Goal: Transaction & Acquisition: Purchase product/service

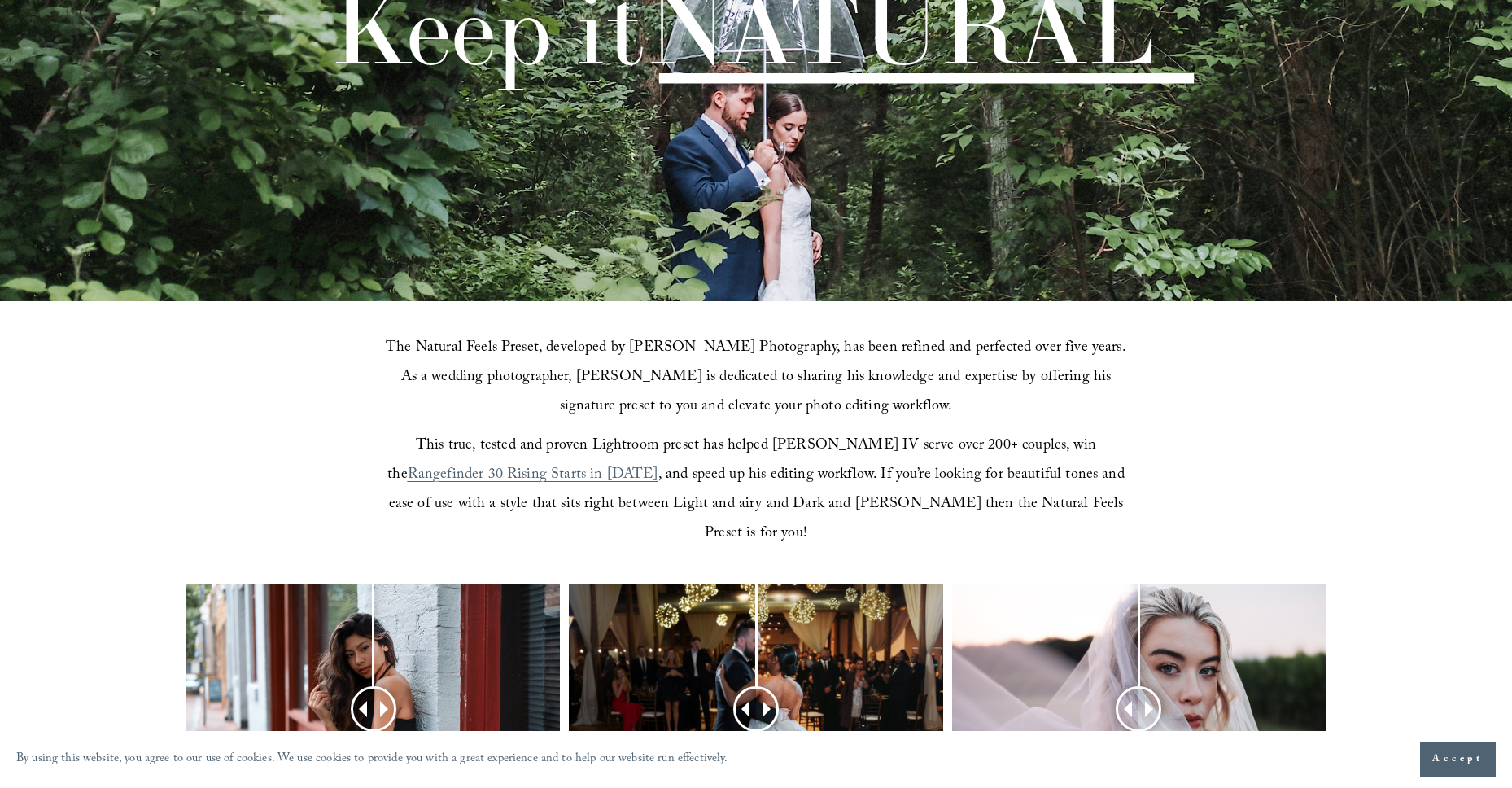
scroll to position [522, 0]
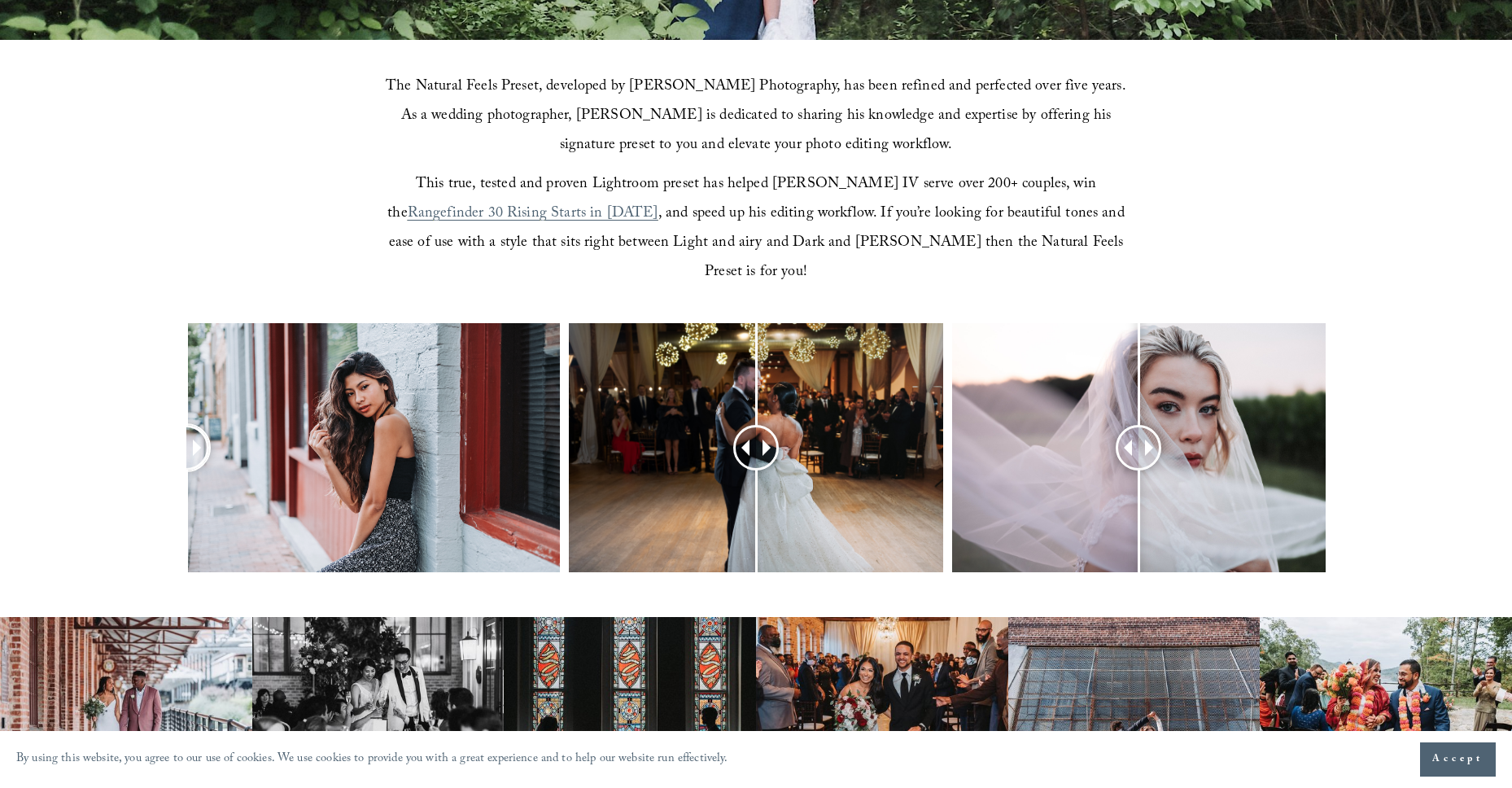
drag, startPoint x: 379, startPoint y: 418, endPoint x: 132, endPoint y: 393, distance: 248.3
click at [132, 393] on div at bounding box center [756, 469] width 1512 height 292
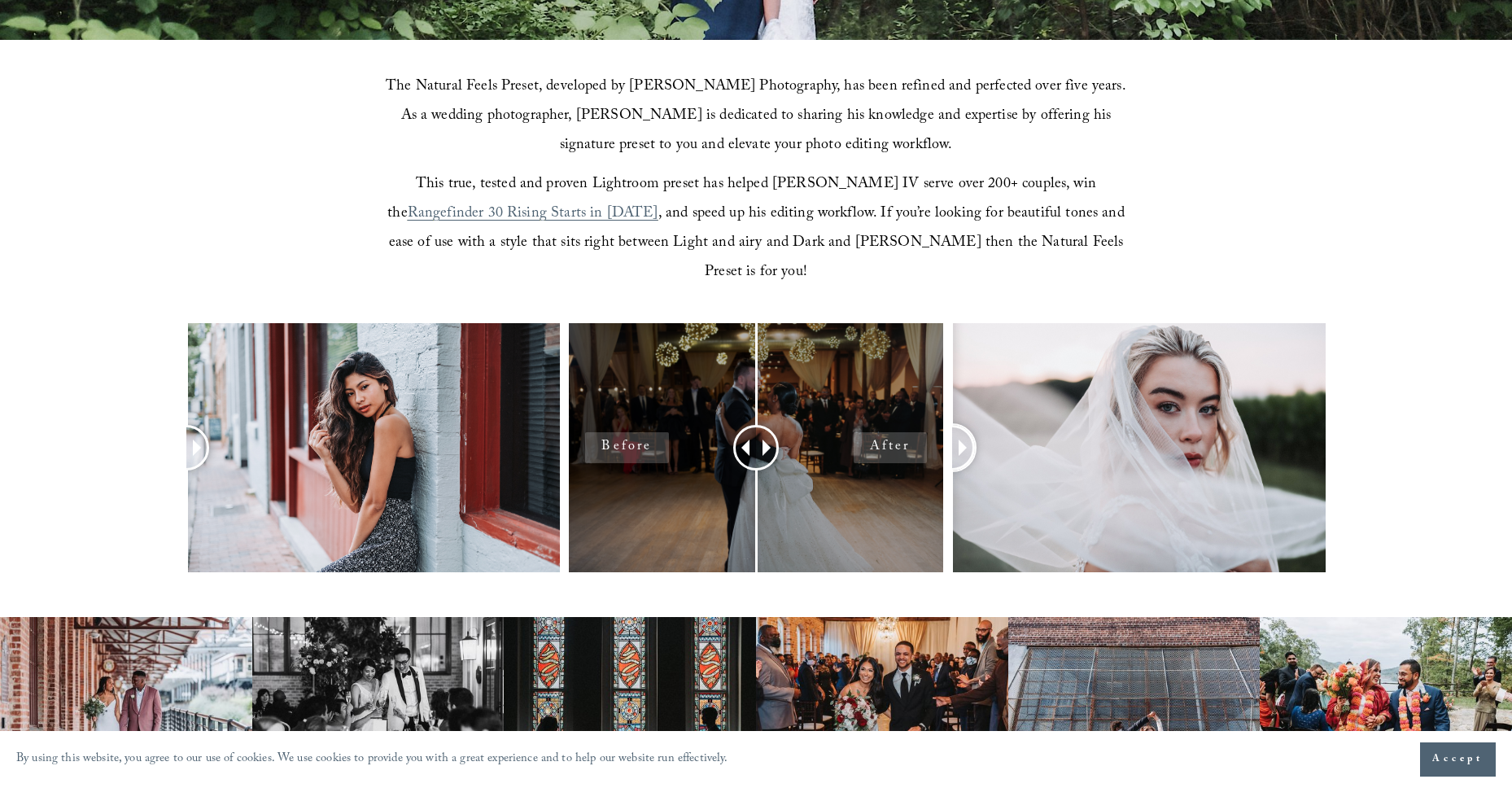
drag, startPoint x: 1142, startPoint y: 414, endPoint x: 679, endPoint y: 385, distance: 463.9
click at [679, 385] on div at bounding box center [756, 469] width 1512 height 292
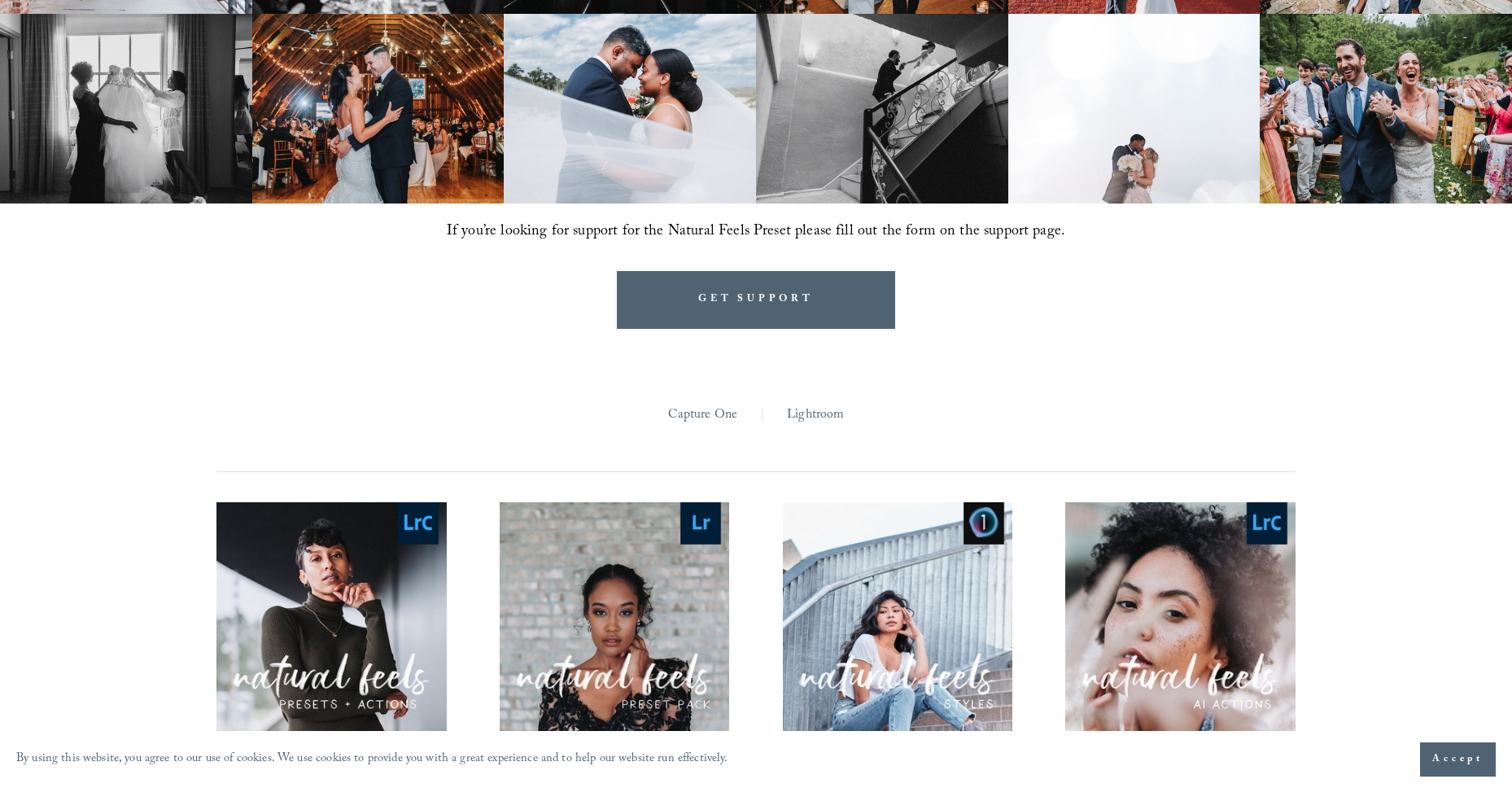
scroll to position [1576, 0]
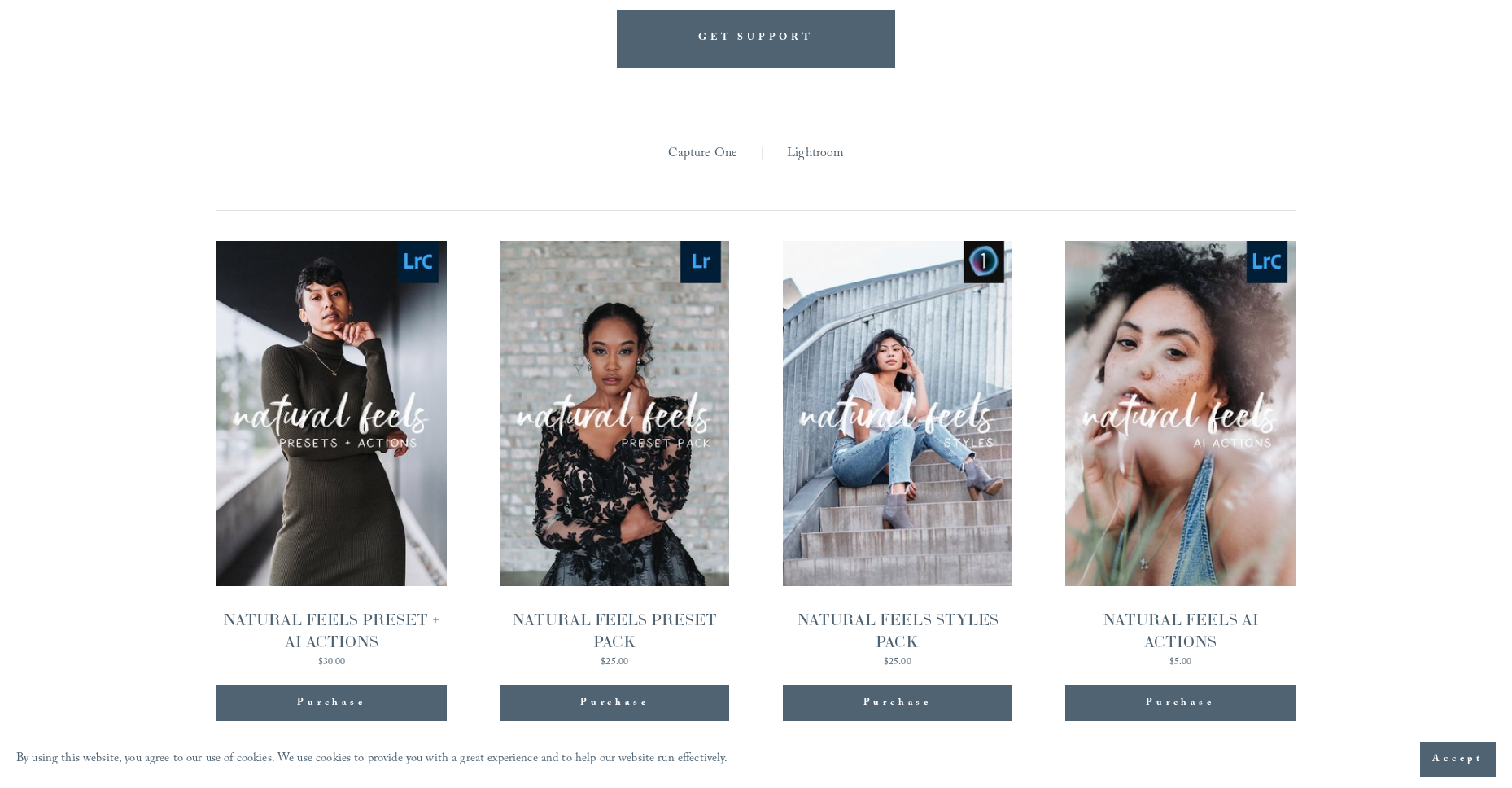
click at [1188, 356] on span "Quick View" at bounding box center [1180, 378] width 102 height 45
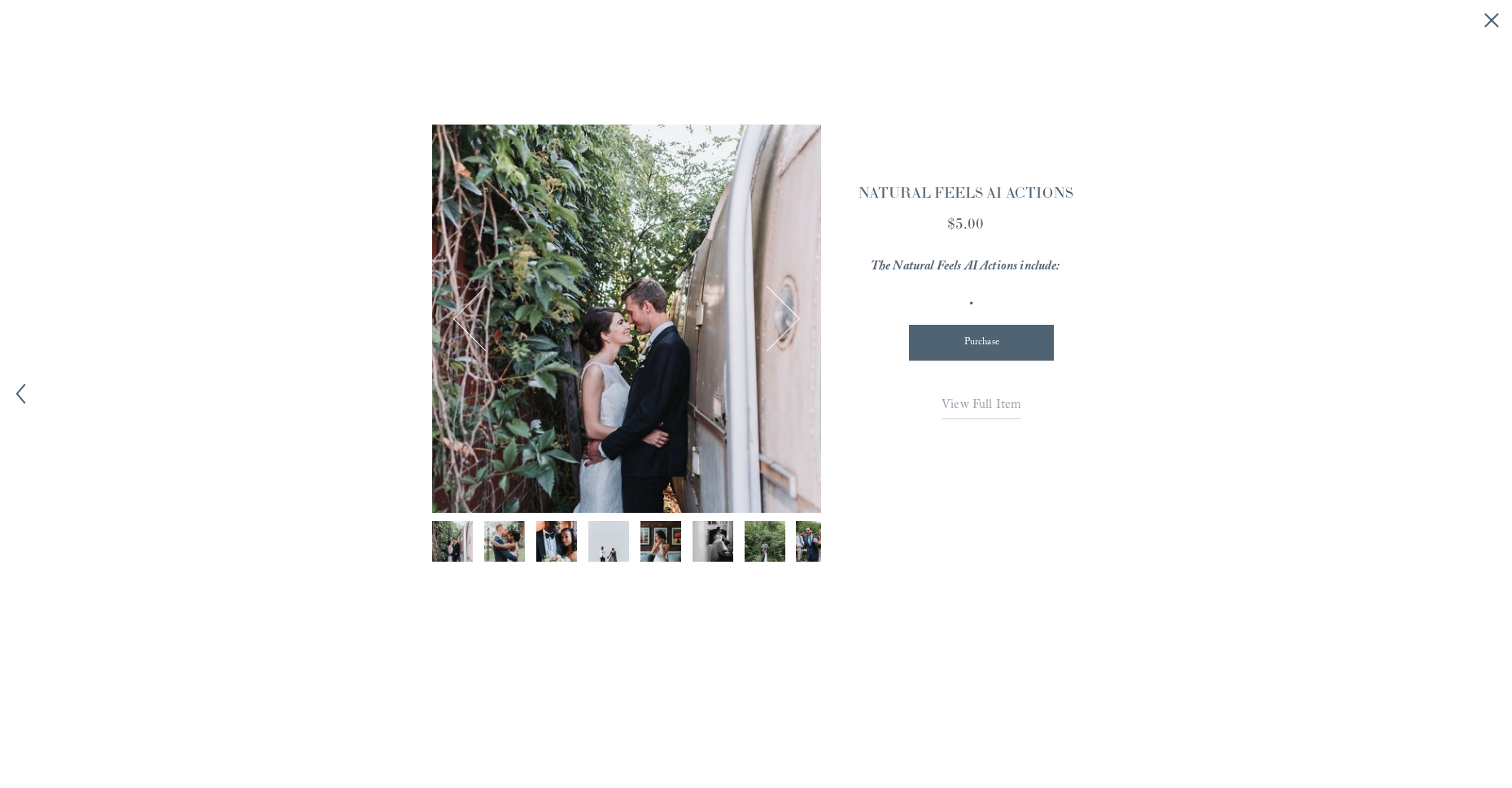
click at [507, 538] on img "Image 2 of 12" at bounding box center [504, 542] width 61 height 41
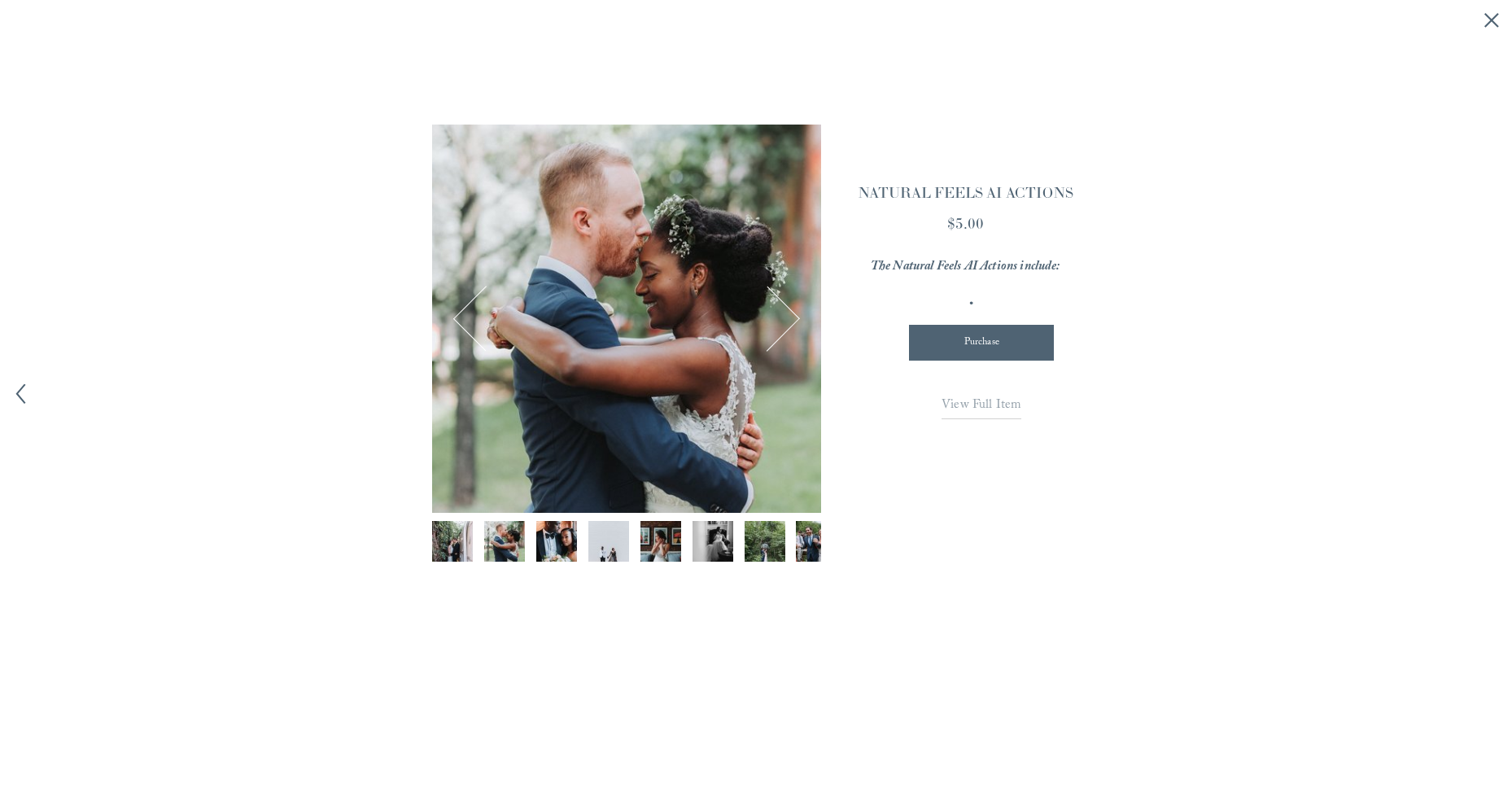
click at [786, 319] on button "Next Image" at bounding box center [767, 318] width 62 height 62
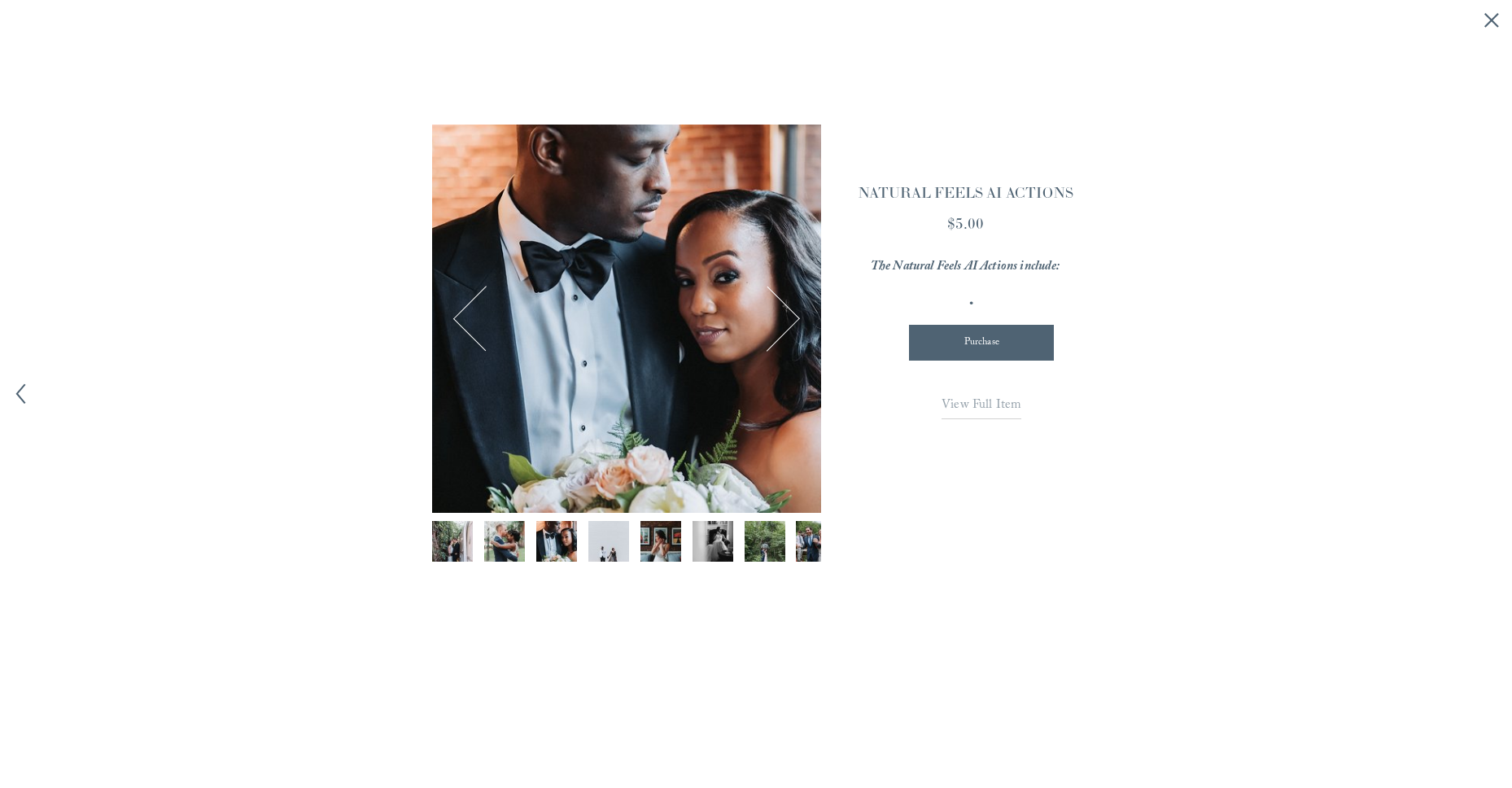
click at [787, 316] on button "Next Image" at bounding box center [767, 318] width 62 height 62
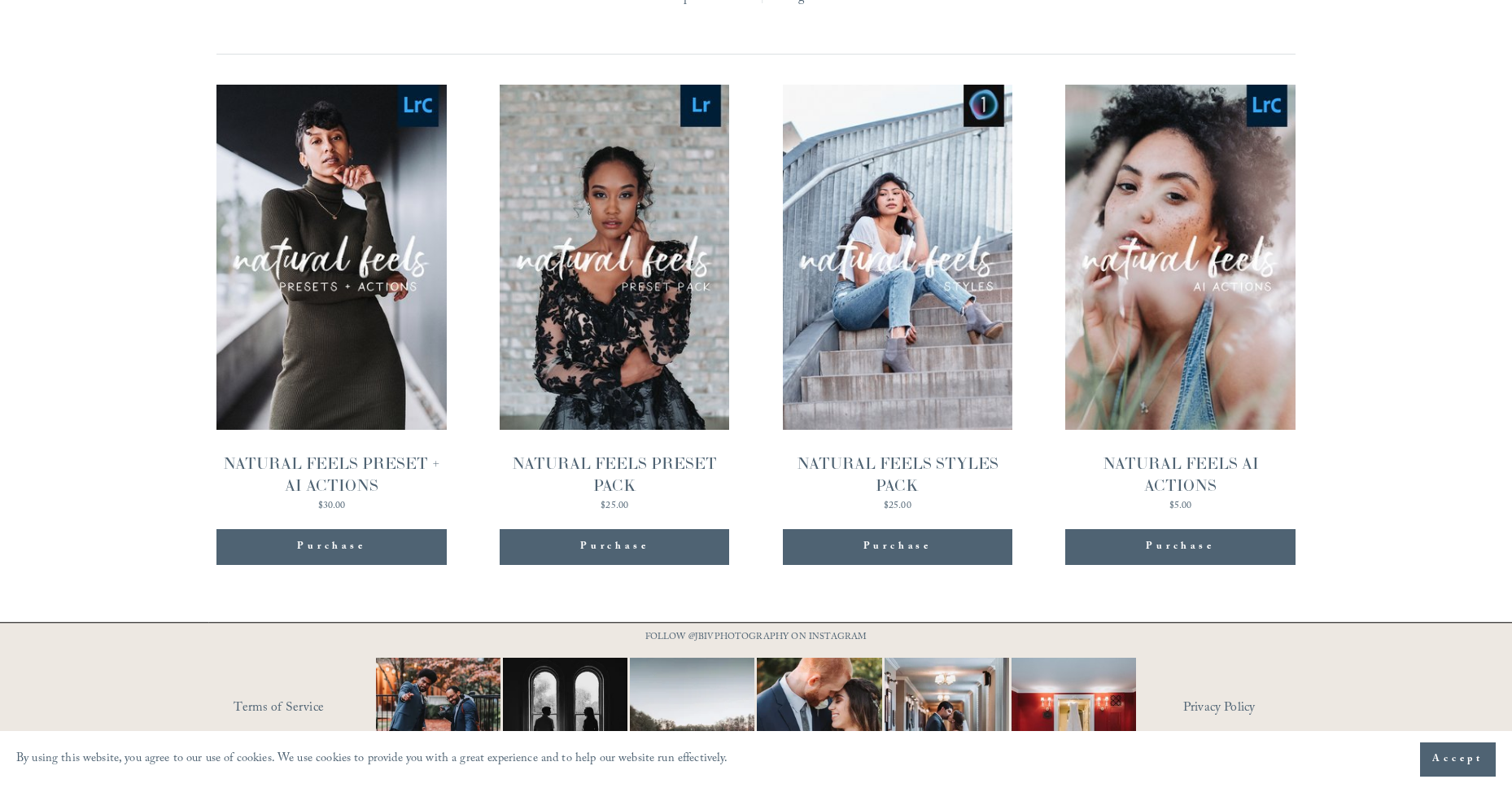
scroll to position [1567, 0]
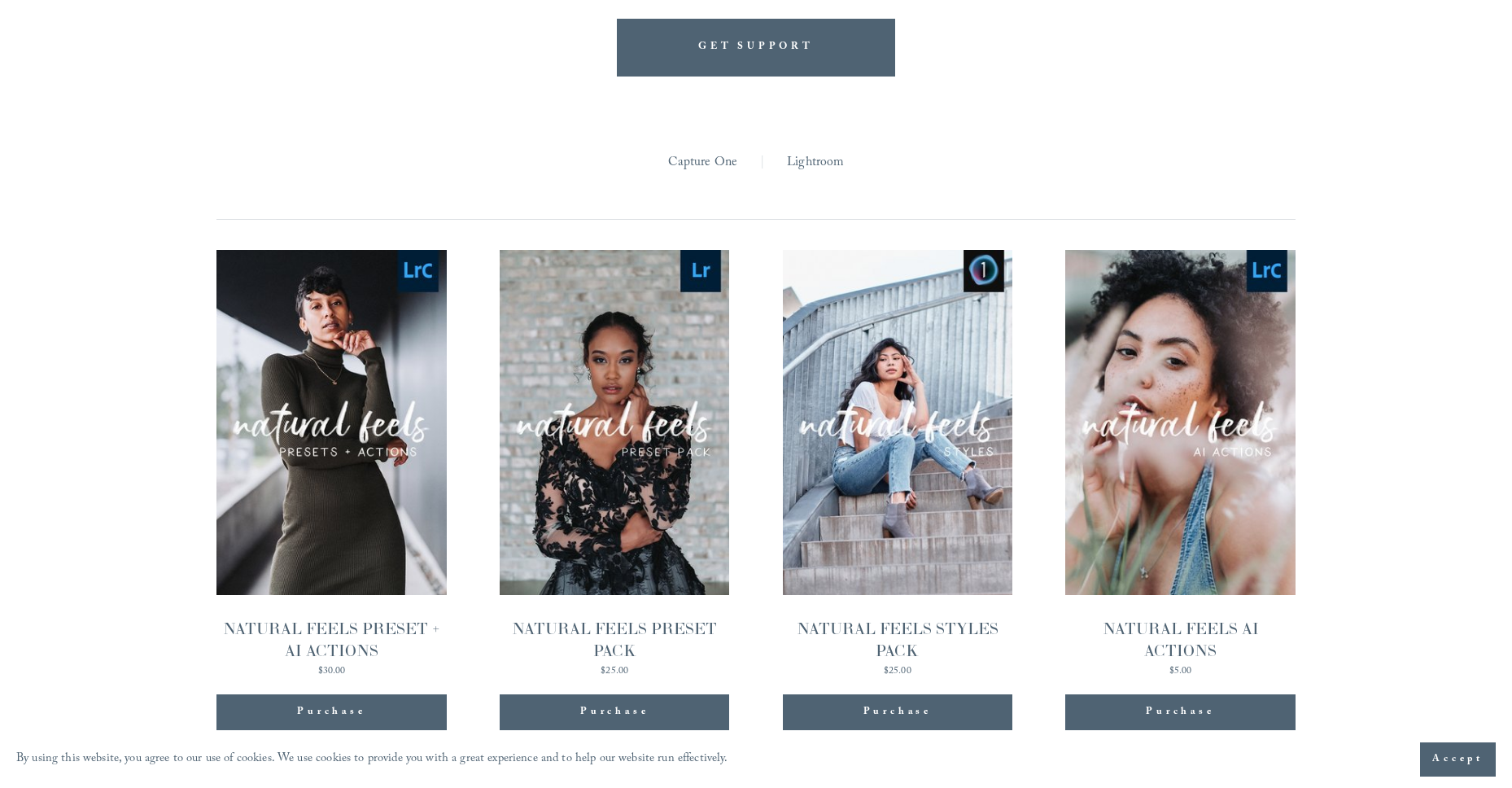
click at [593, 383] on link "Quick View NATURAL FEELS PRESET PACK $25.00" at bounding box center [615, 463] width 231 height 427
click at [352, 365] on span "Quick View" at bounding box center [331, 387] width 102 height 45
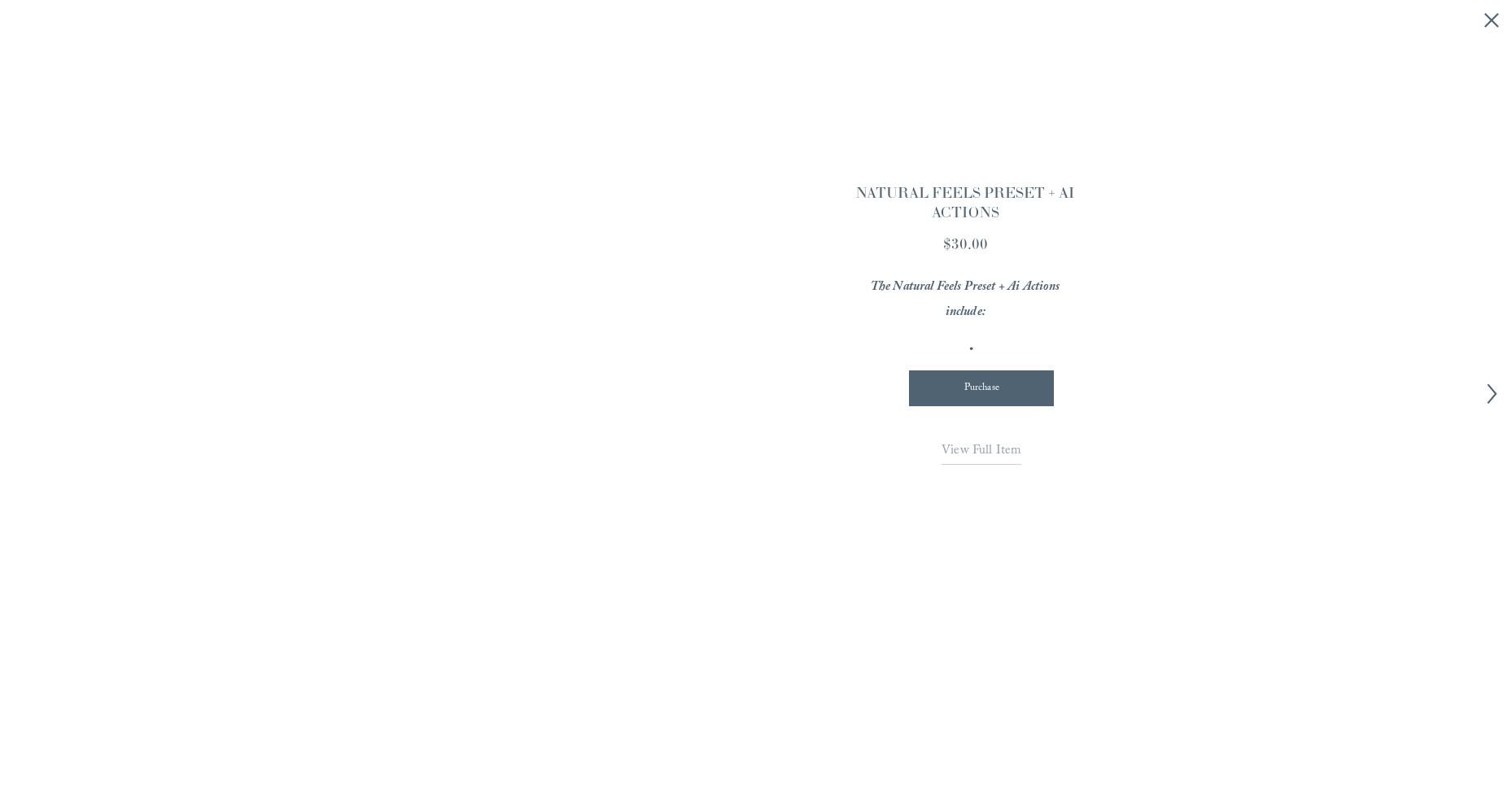
click at [985, 446] on span "View Full Item" at bounding box center [981, 451] width 79 height 22
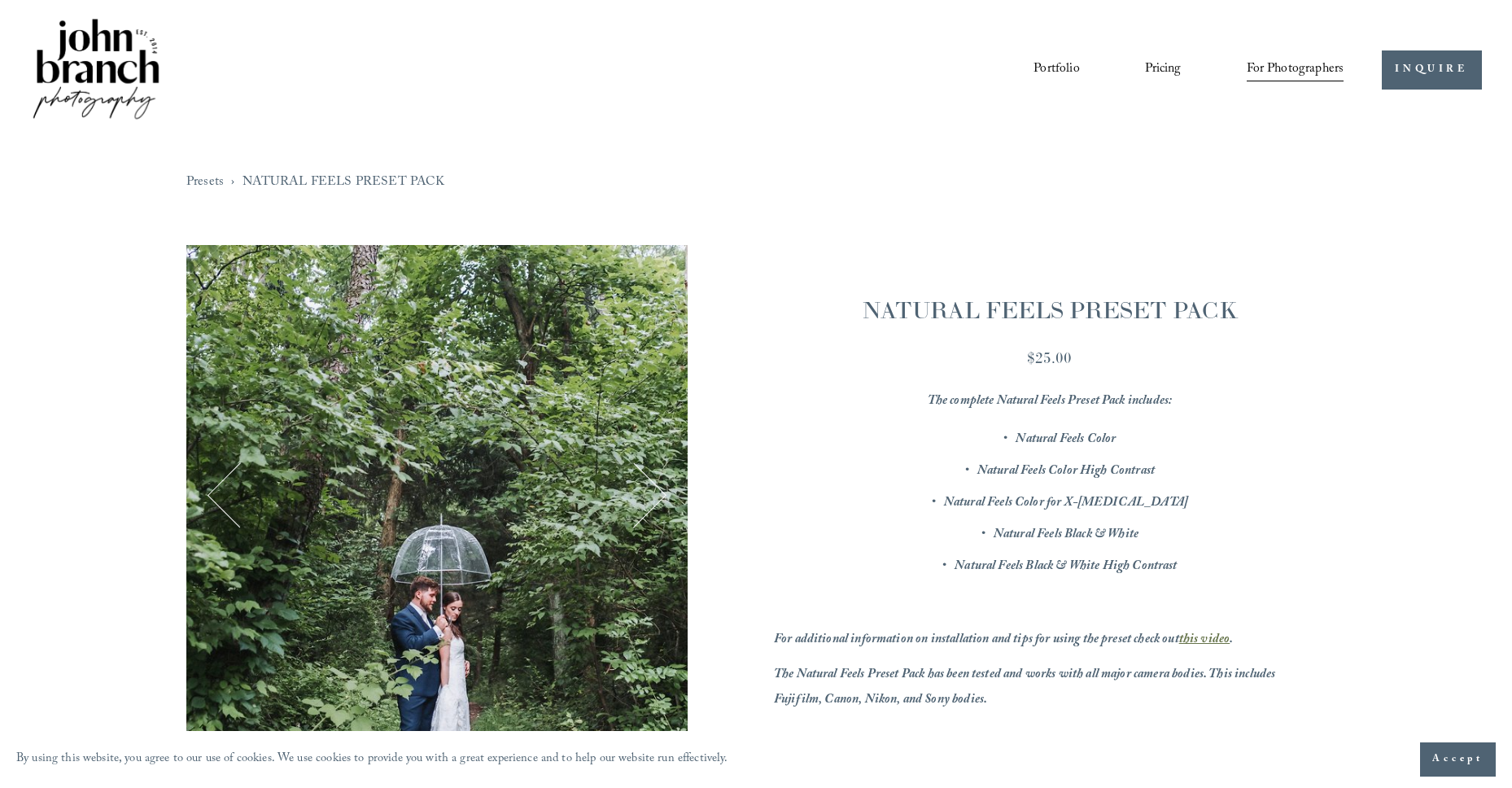
scroll to position [345, 0]
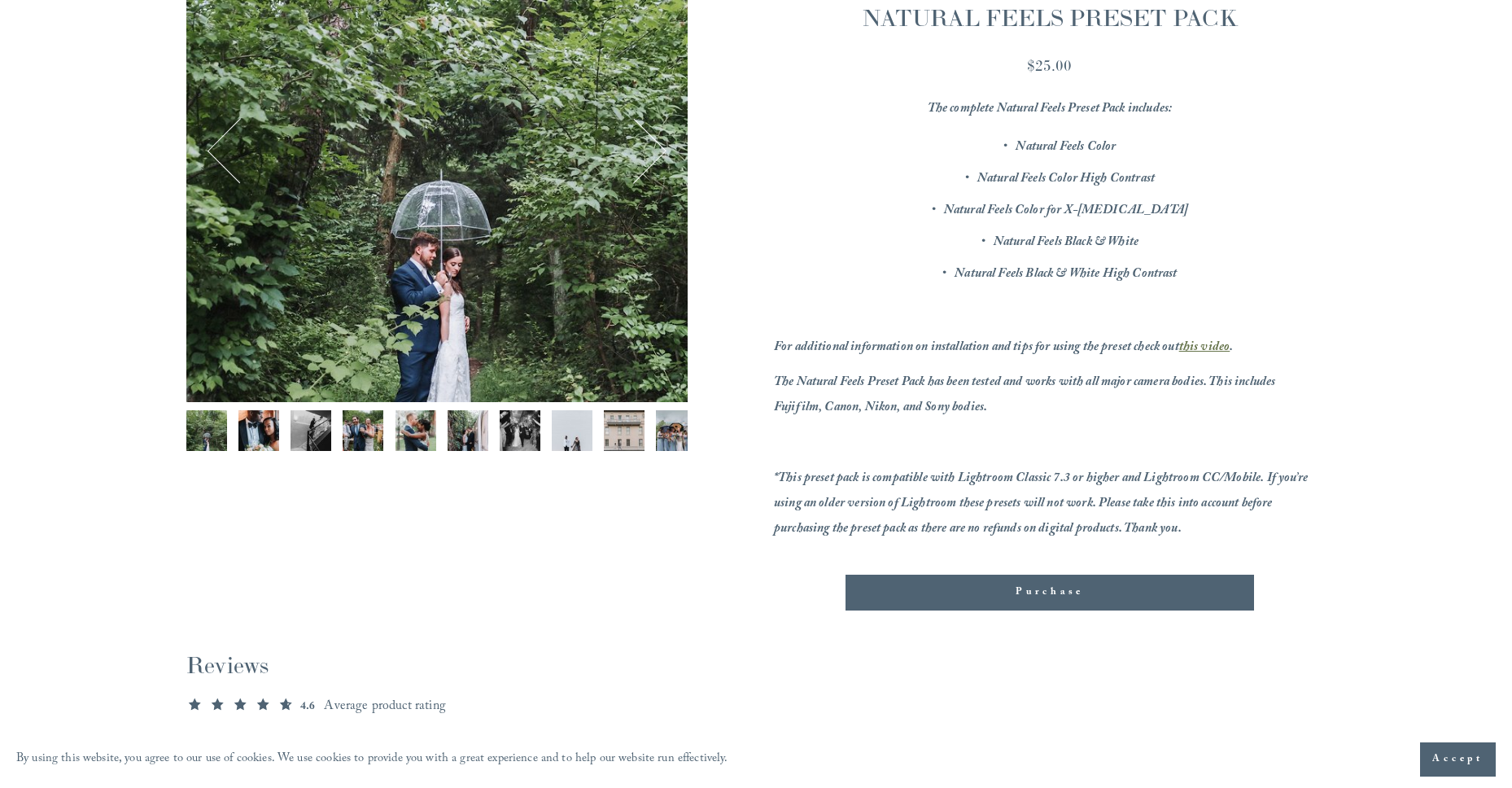
click at [248, 431] on img "Image 2 of 12" at bounding box center [259, 430] width 41 height 41
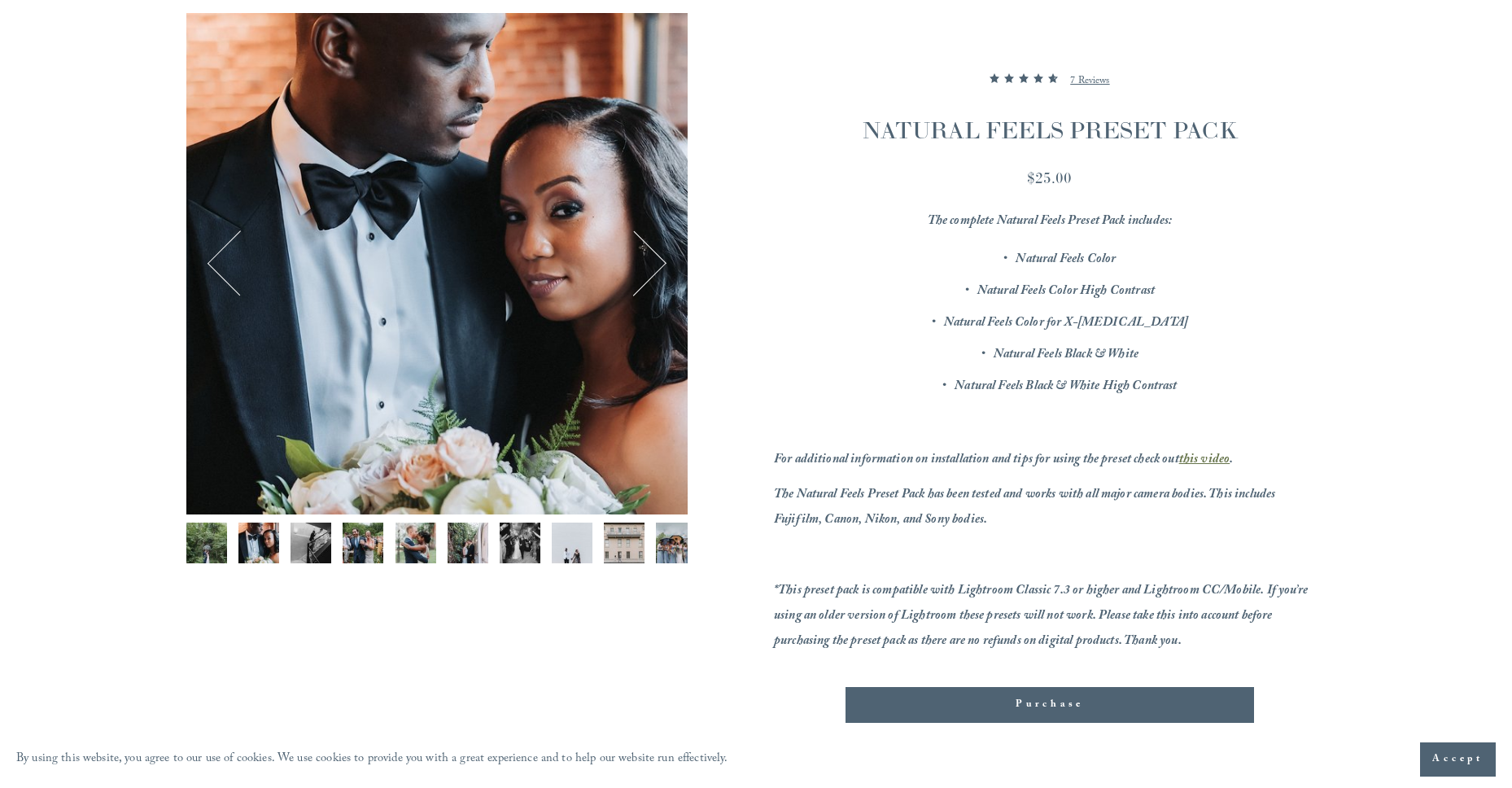
scroll to position [148, 0]
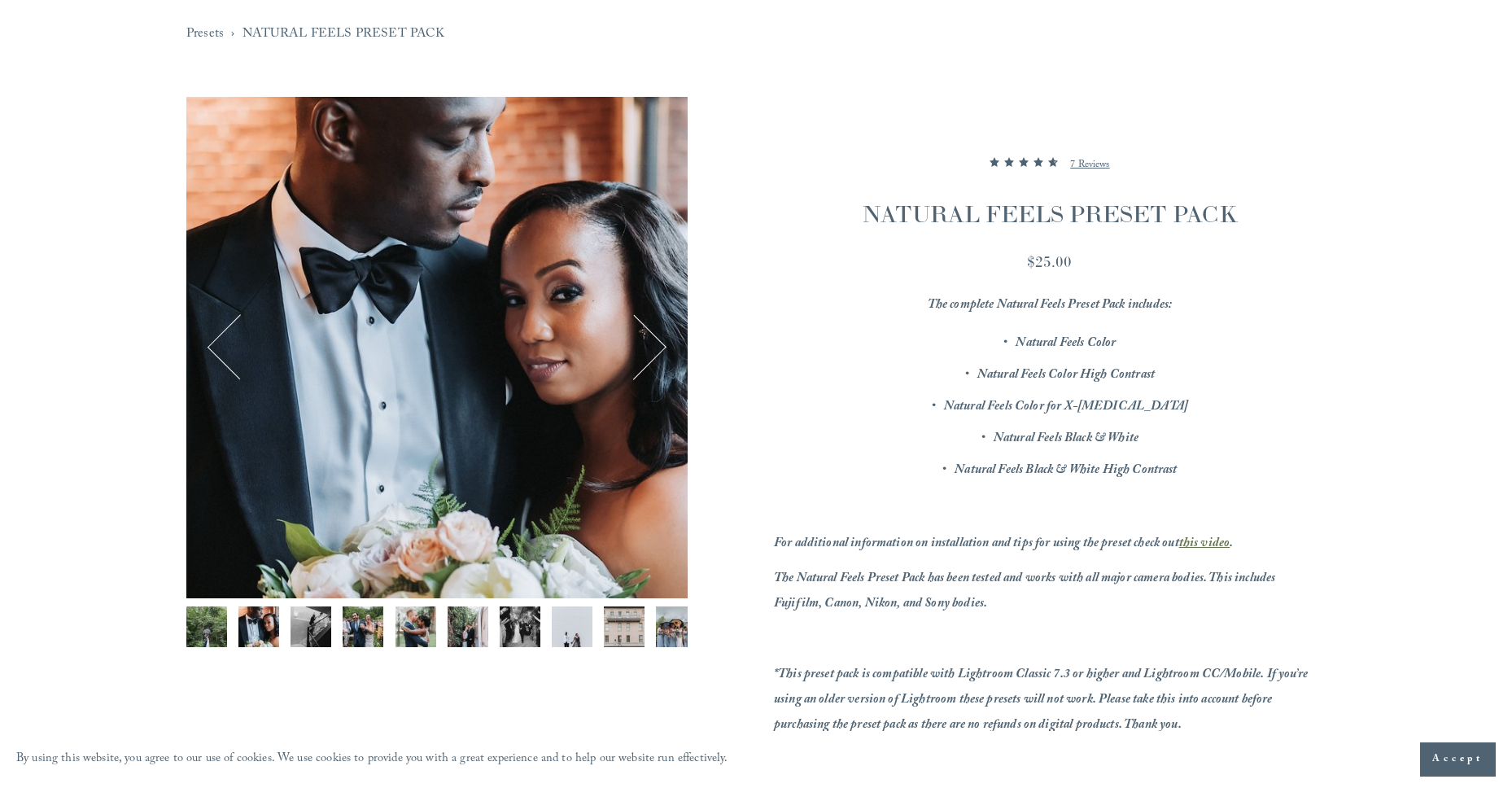
click at [653, 352] on button "Next" at bounding box center [634, 347] width 62 height 62
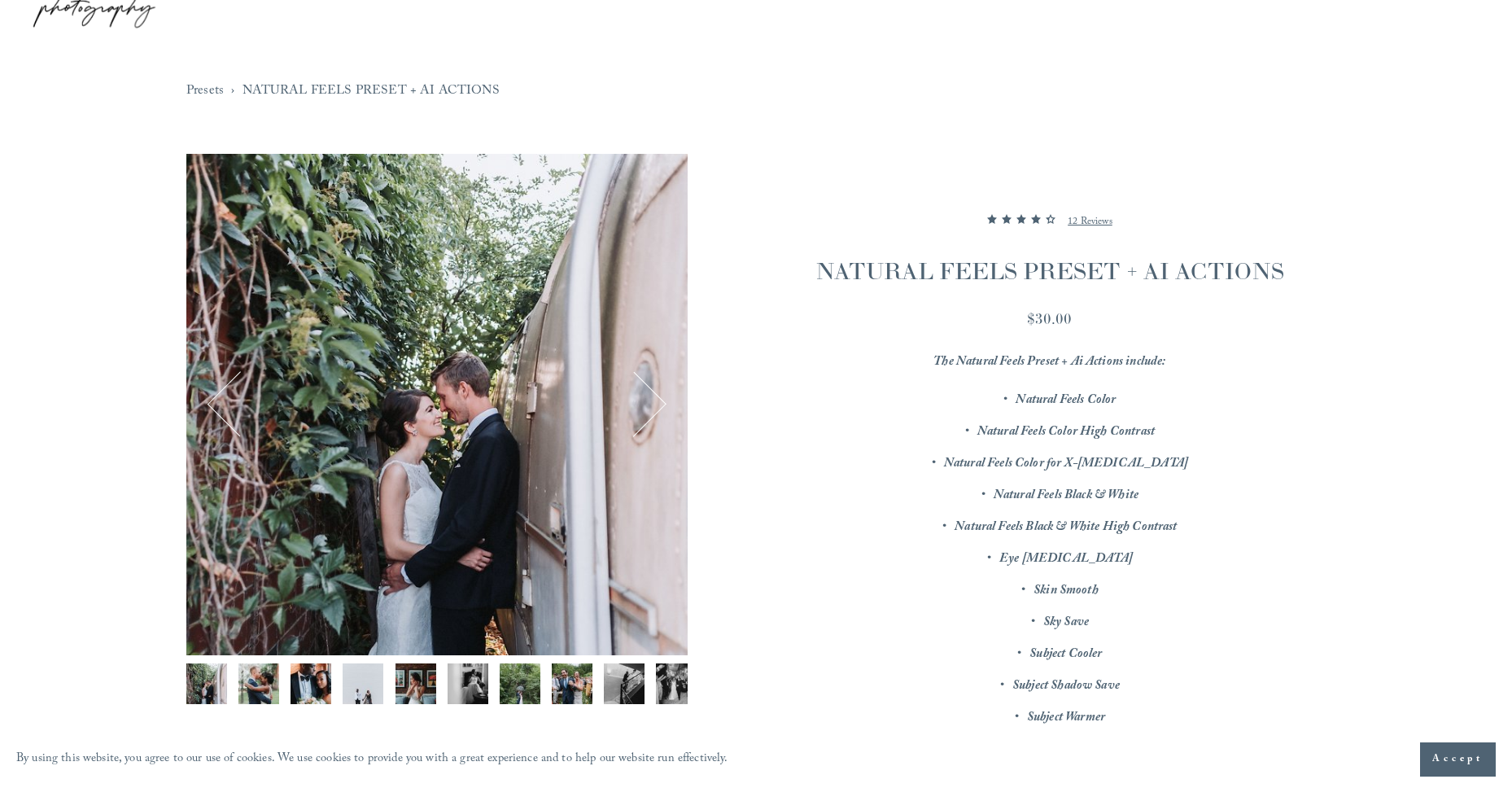
scroll to position [175, 0]
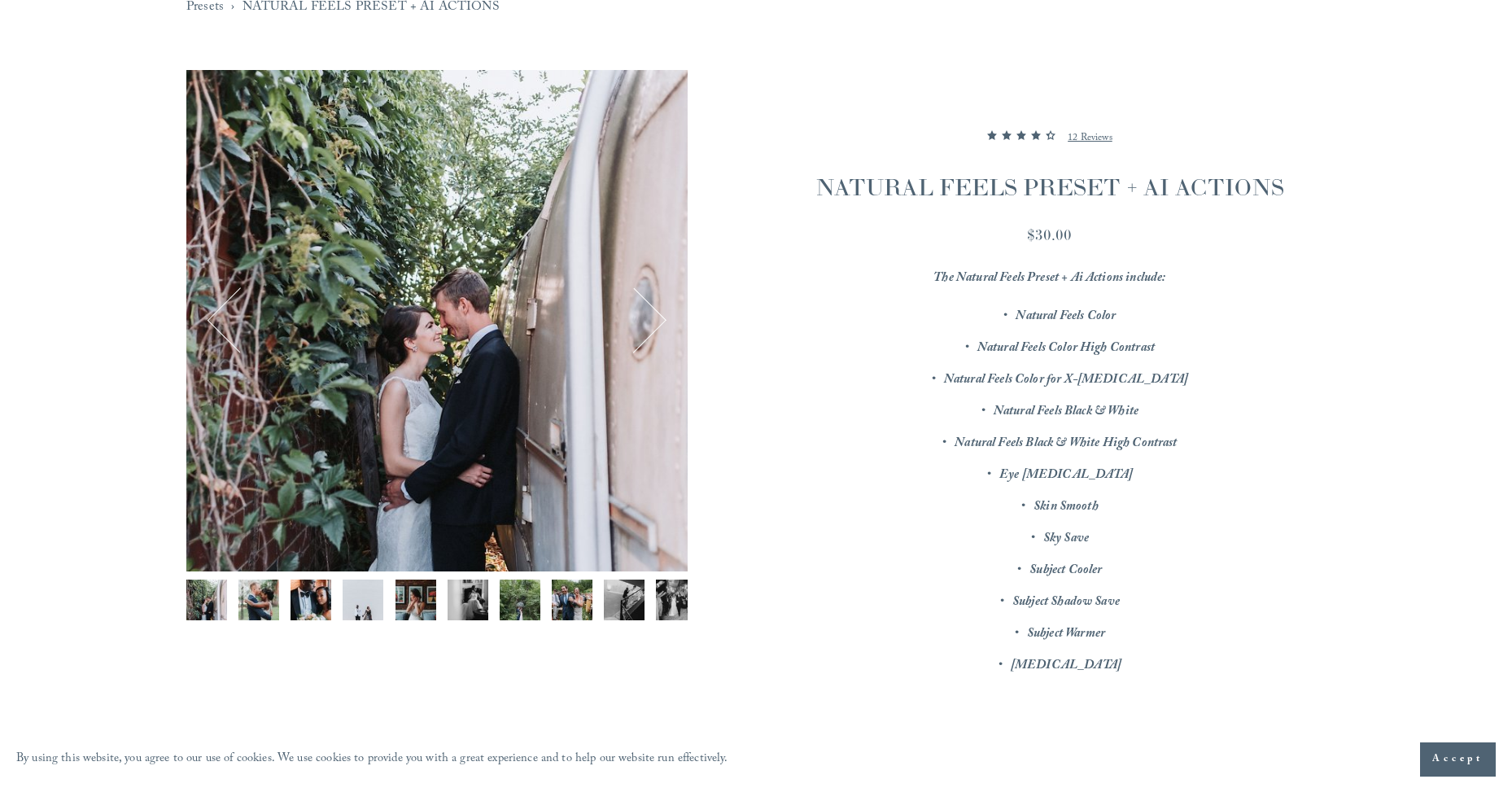
click at [664, 301] on button "Next" at bounding box center [634, 321] width 62 height 62
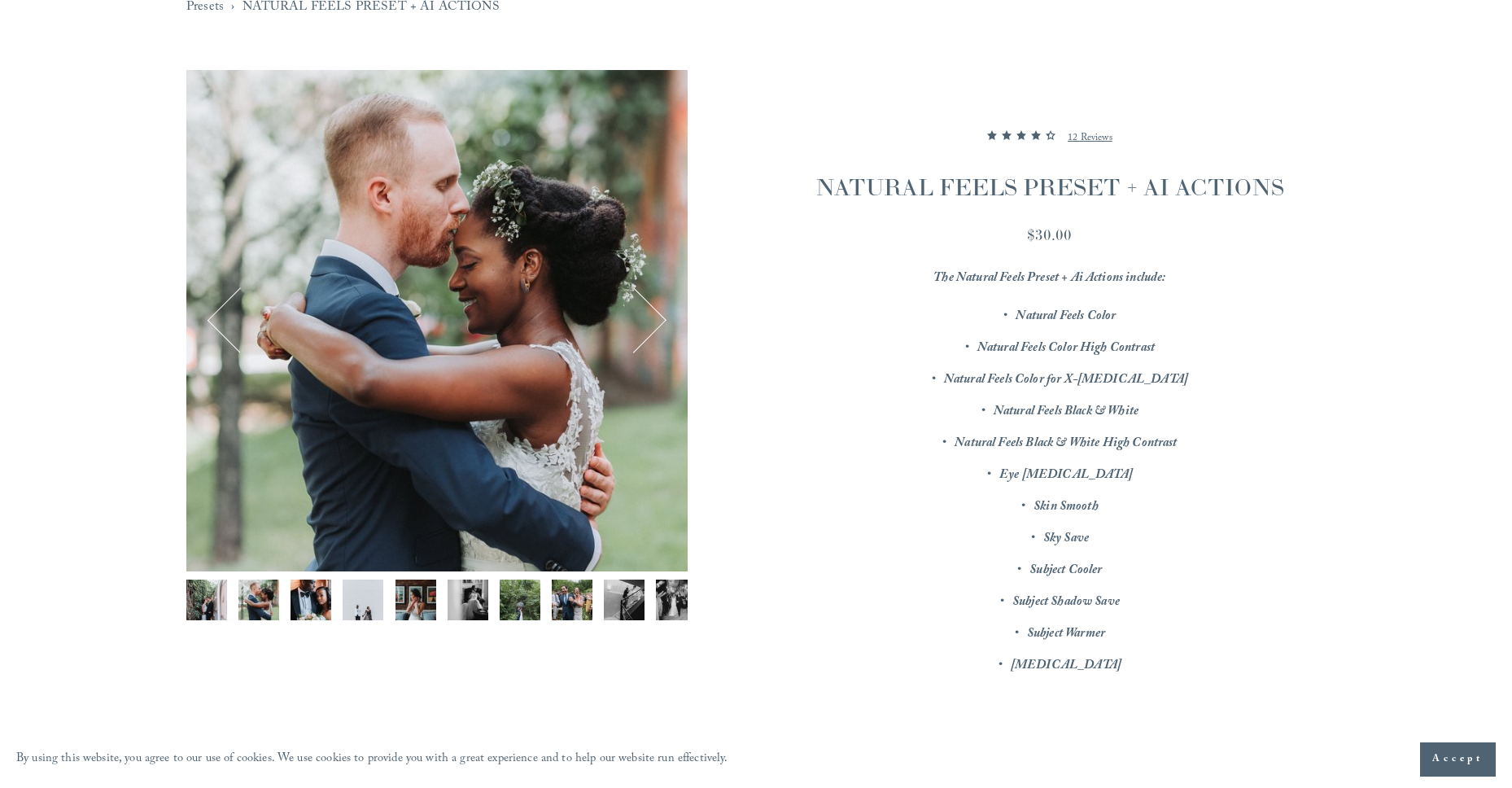
click at [660, 314] on button "Next" at bounding box center [634, 321] width 62 height 62
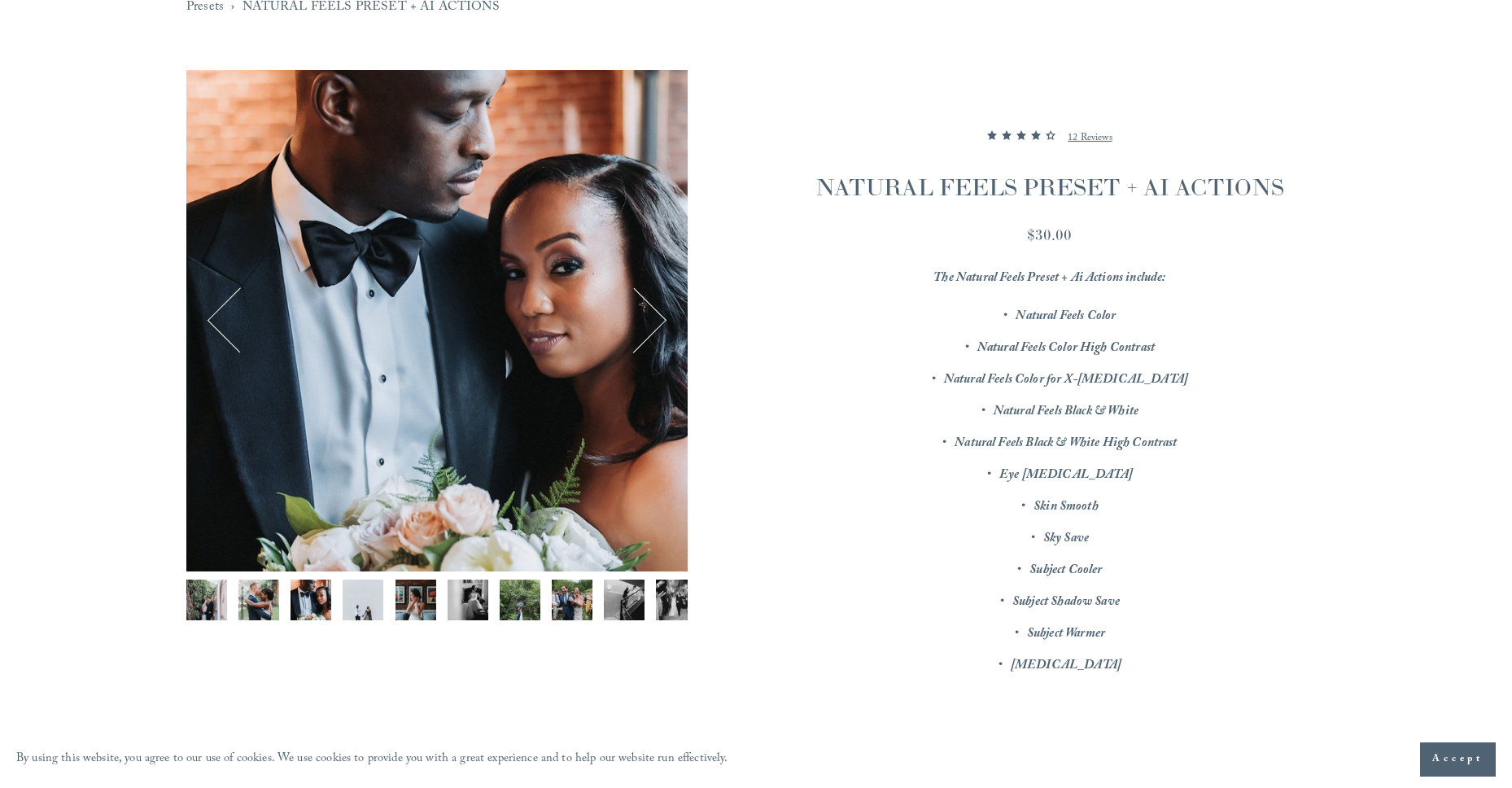
click at [661, 314] on button "Next" at bounding box center [634, 321] width 62 height 62
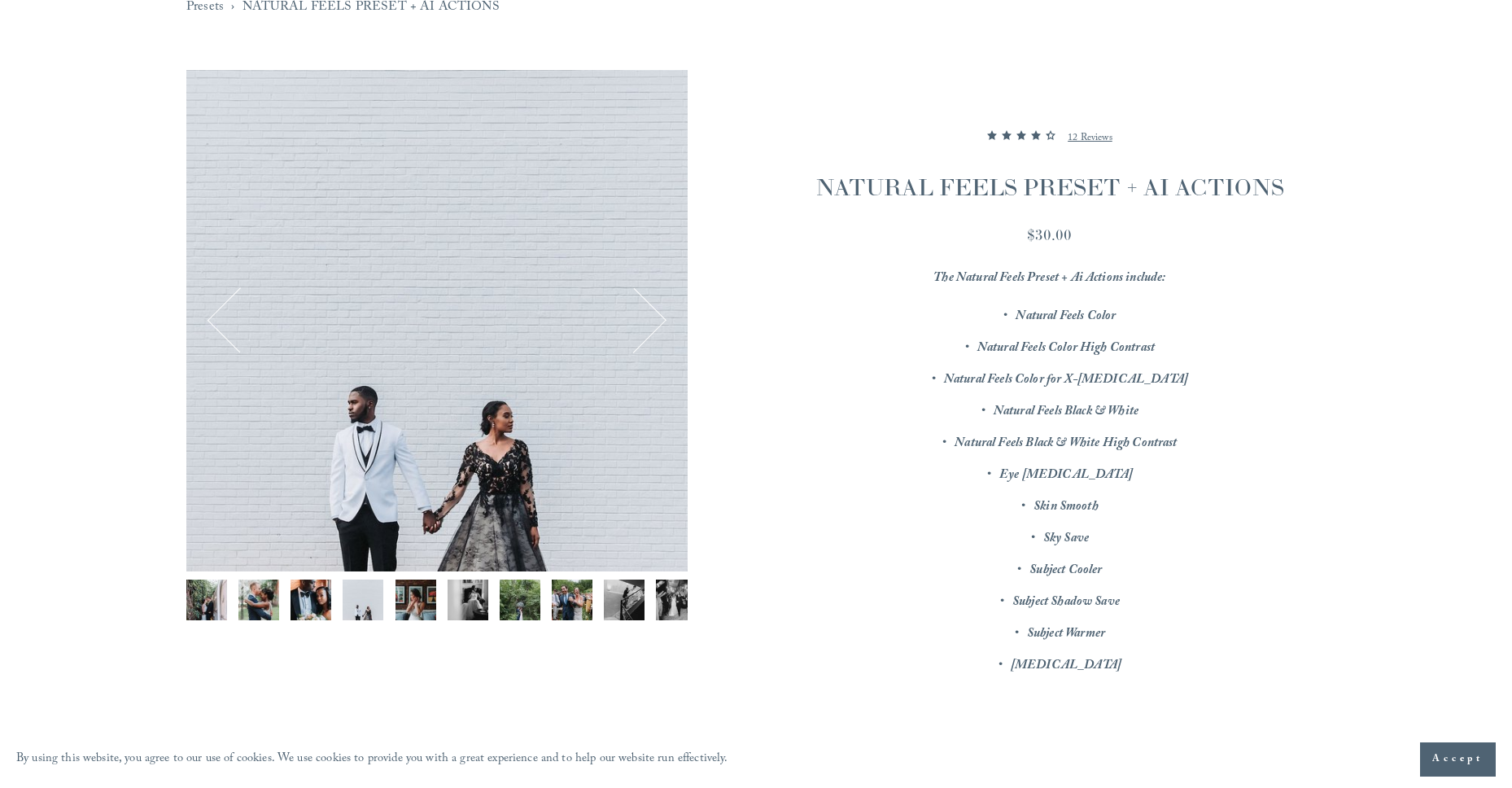
click at [662, 313] on button "Next" at bounding box center [634, 321] width 62 height 62
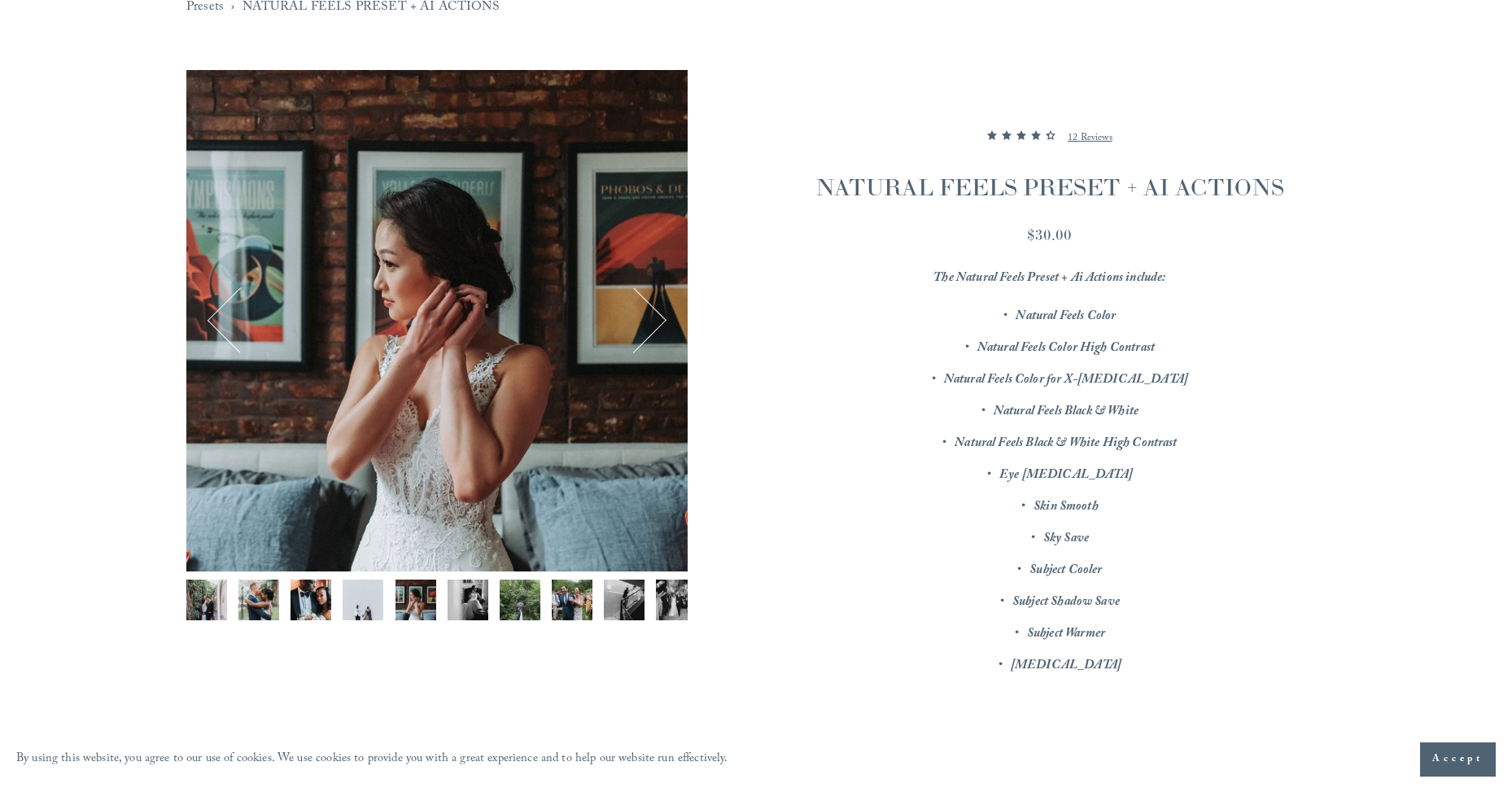
click at [662, 313] on button "Next" at bounding box center [634, 321] width 62 height 62
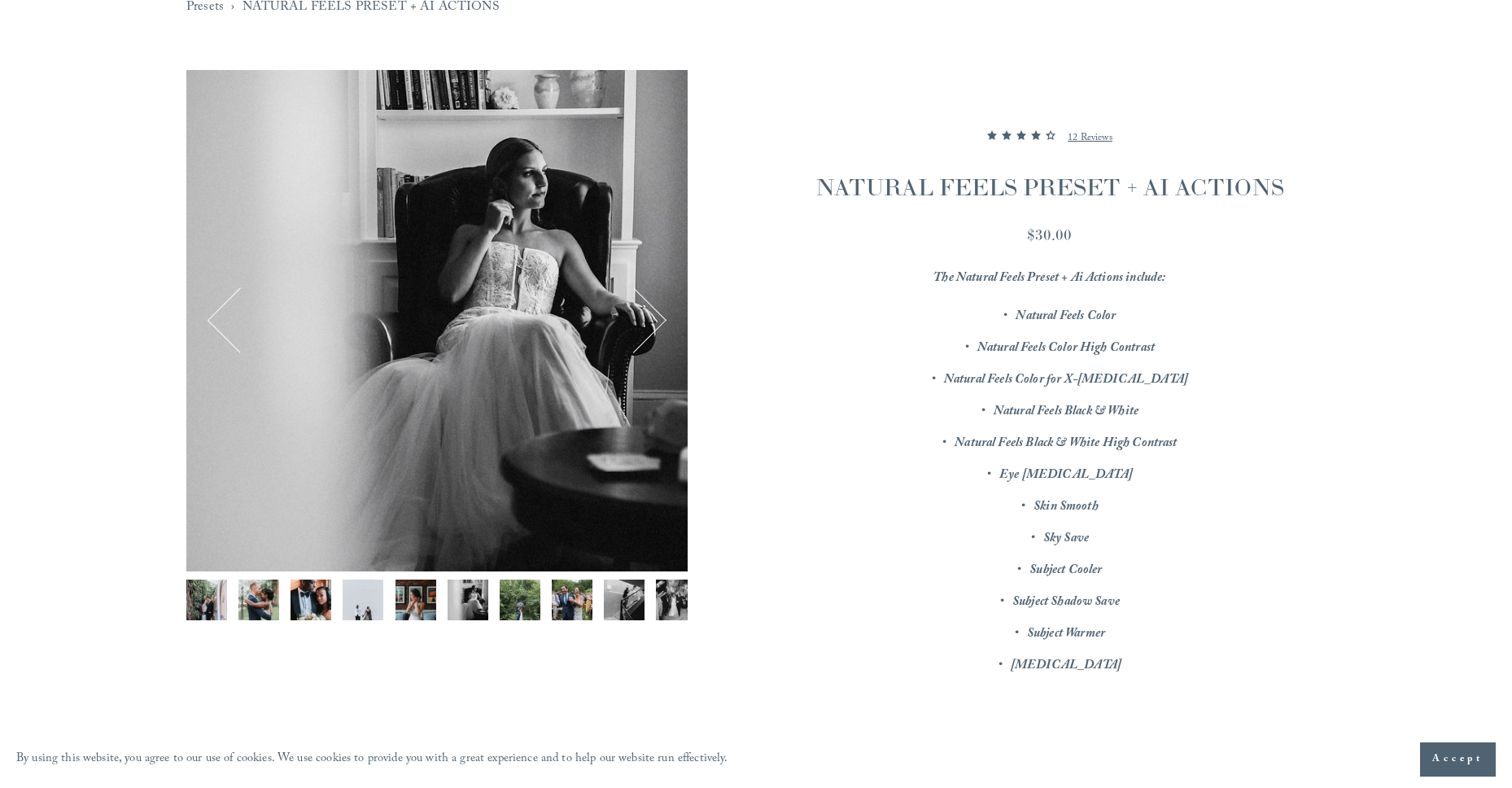
scroll to position [376, 0]
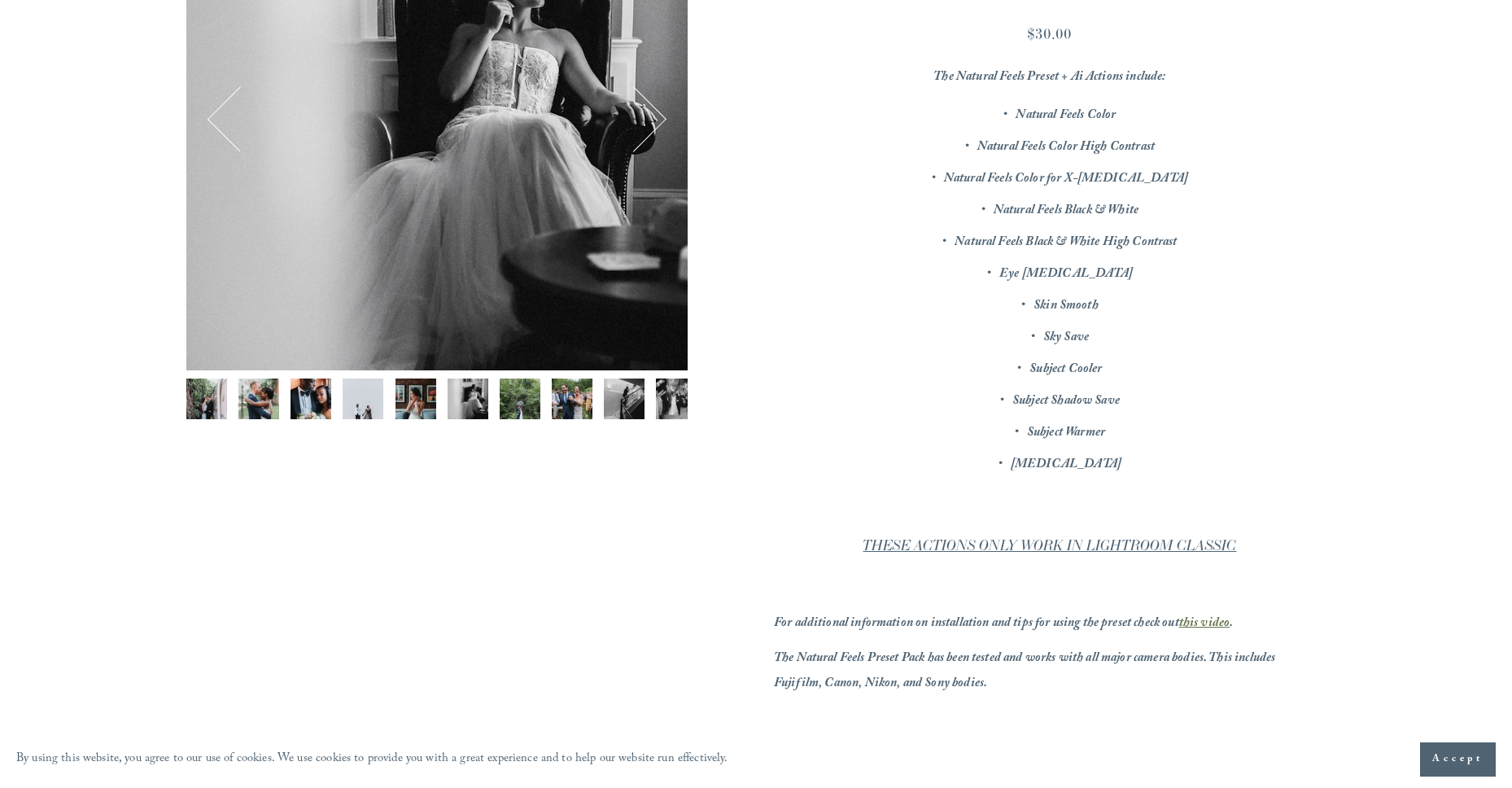
click at [1080, 545] on em "THESE ACTIONS ONLY WORK IN LIGHTROOM CLASSIC" at bounding box center [1049, 545] width 374 height 17
click at [1026, 537] on em "THESE ACTIONS ONLY WORK IN LIGHTROOM CLASSIC" at bounding box center [1049, 545] width 374 height 17
click at [1209, 614] on em "this video" at bounding box center [1205, 624] width 51 height 22
